Goal: Task Accomplishment & Management: Use online tool/utility

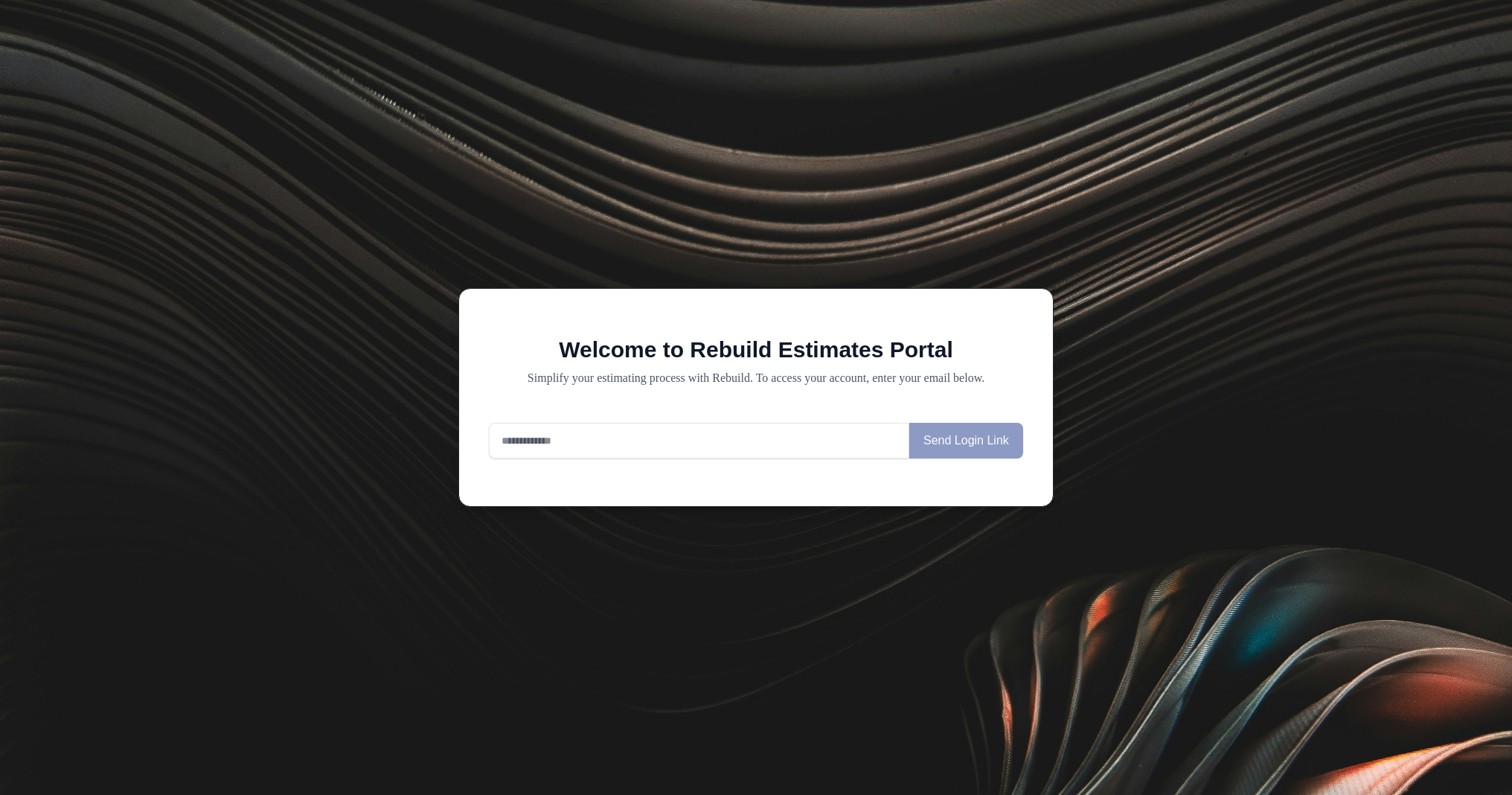
click at [613, 459] on input "email" at bounding box center [698, 440] width 420 height 35
type input "**********"
